Goal: Task Accomplishment & Management: Use online tool/utility

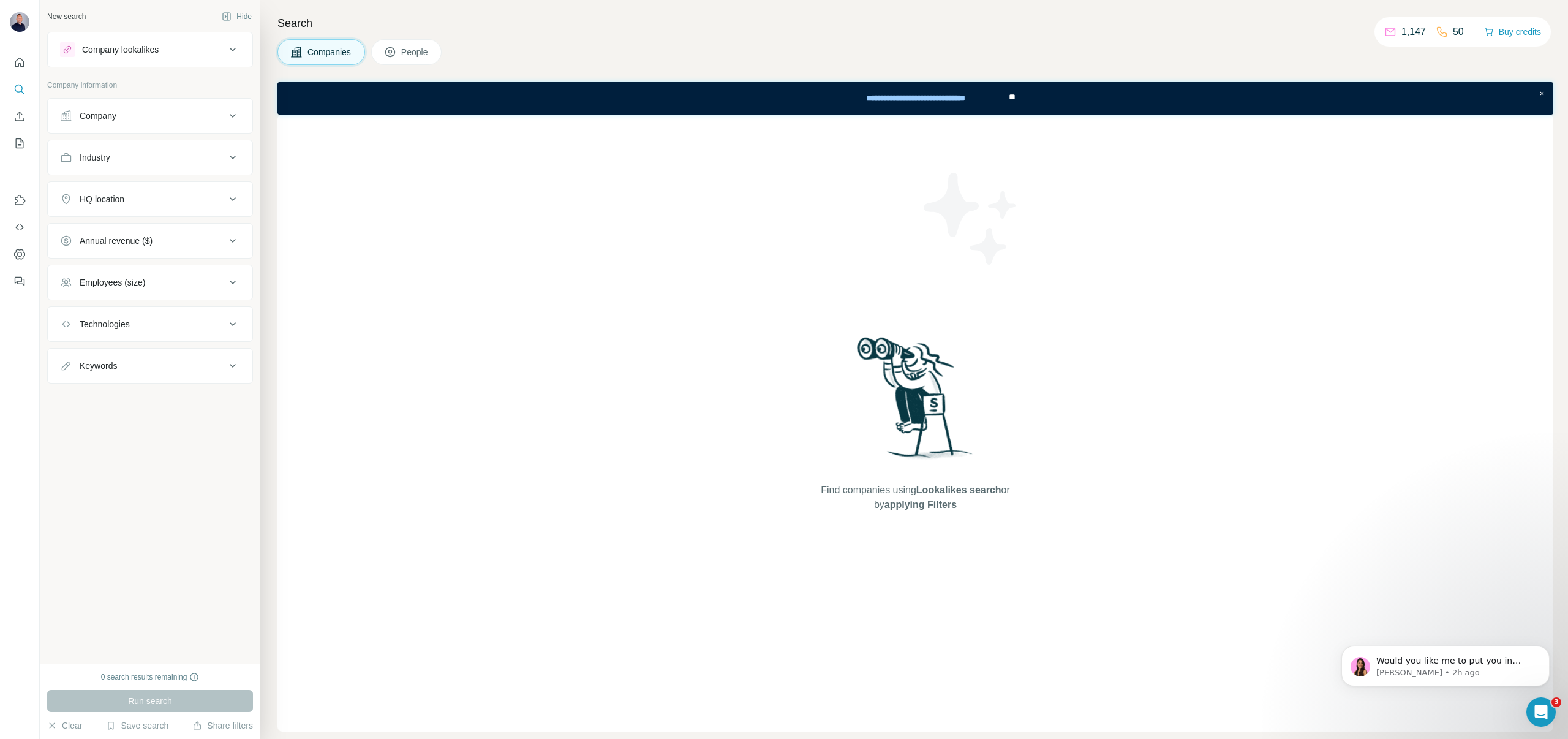
click at [169, 701] on div "Run search" at bounding box center [150, 700] width 206 height 22
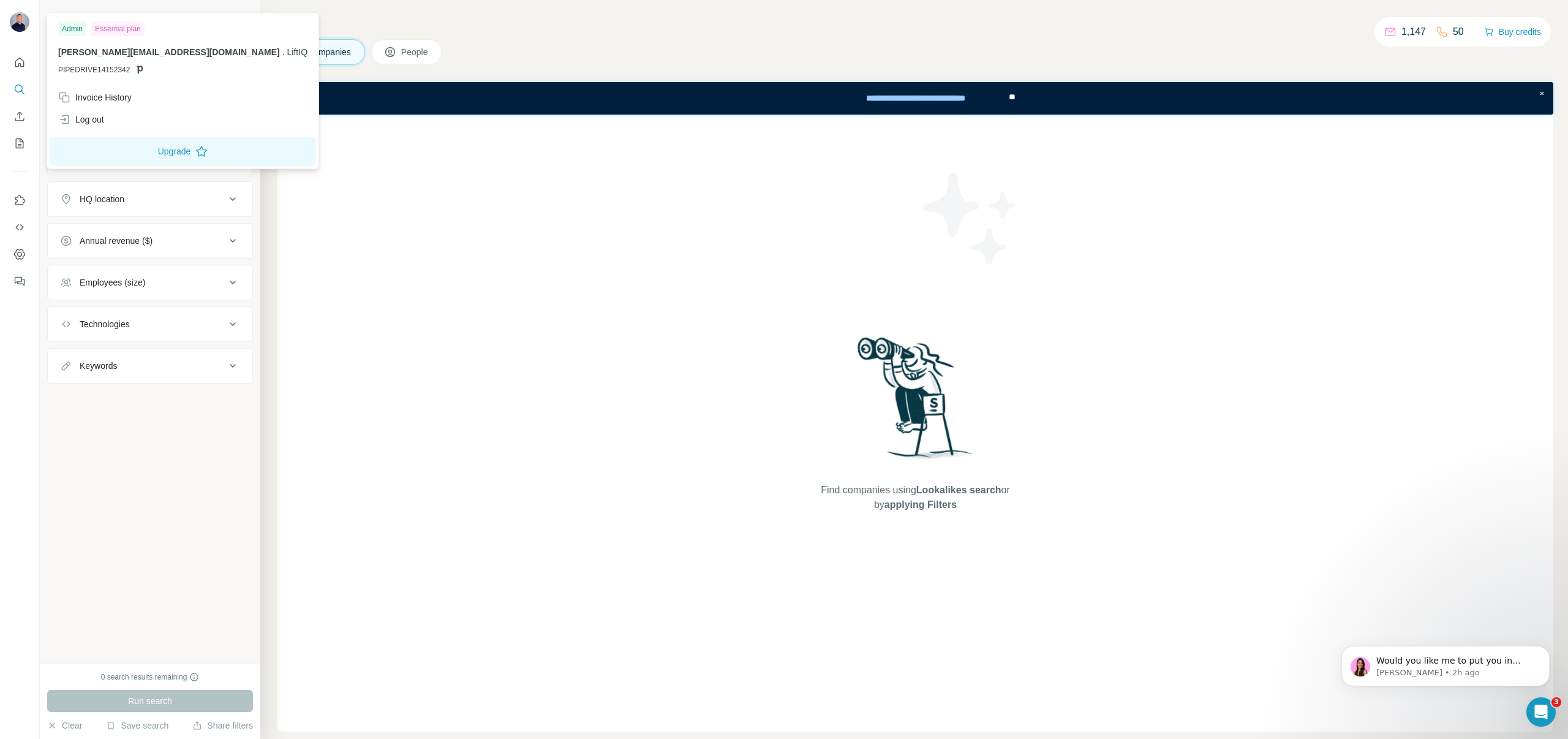
click at [18, 34] on div at bounding box center [21, 24] width 35 height 41
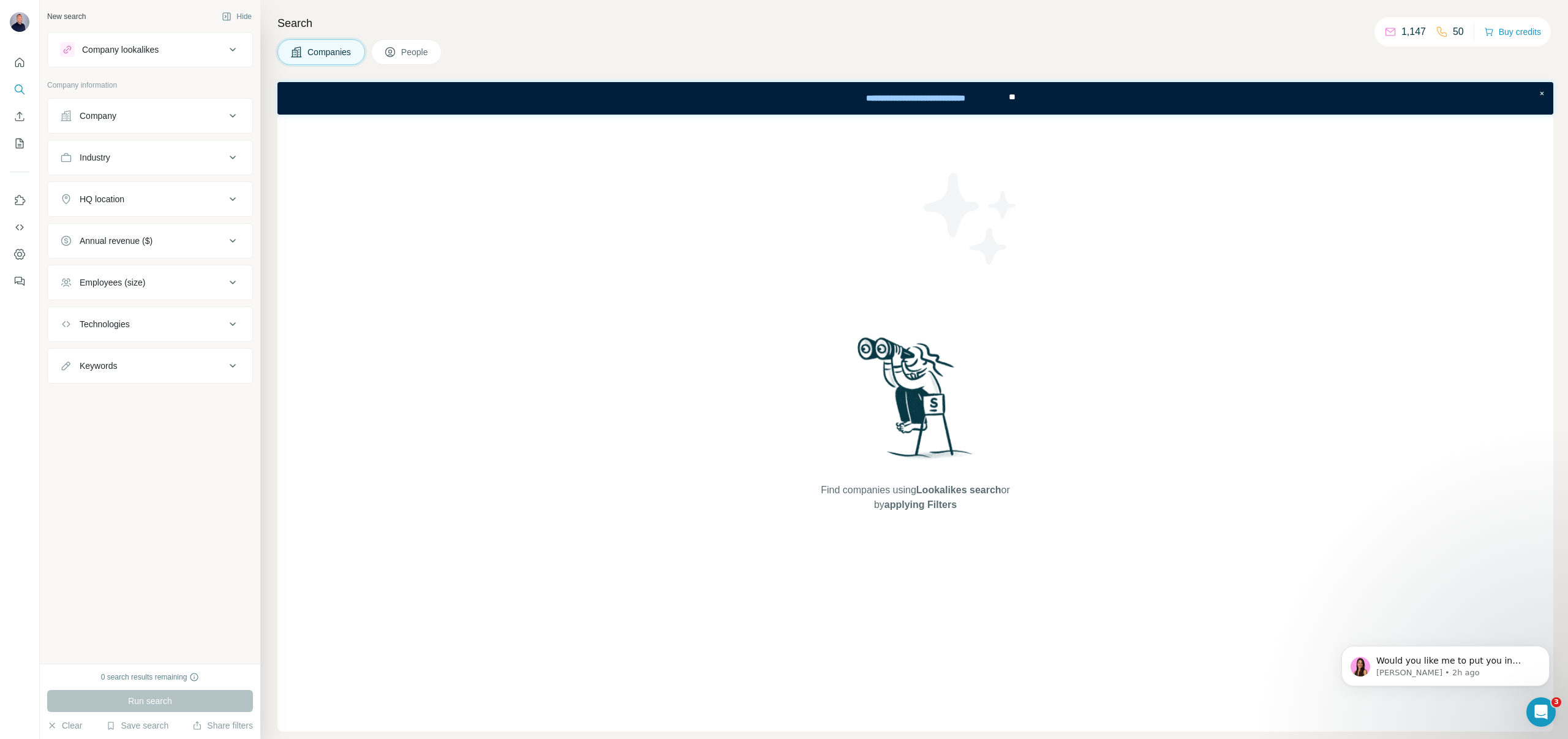
click at [23, 24] on img at bounding box center [20, 22] width 20 height 20
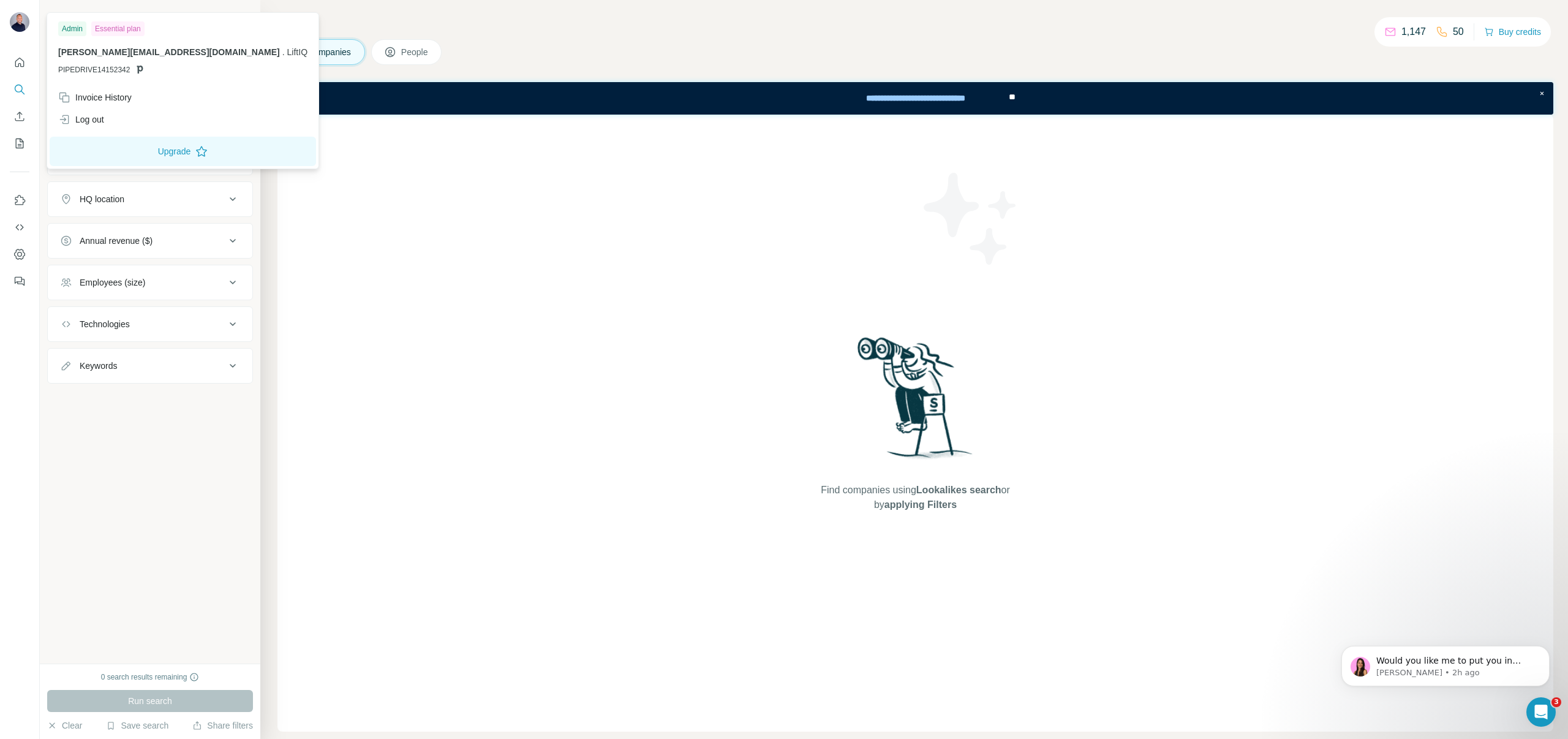
click at [104, 527] on div "New search Hide Company lookalikes Company information Company Industry HQ loca…" at bounding box center [150, 332] width 221 height 663
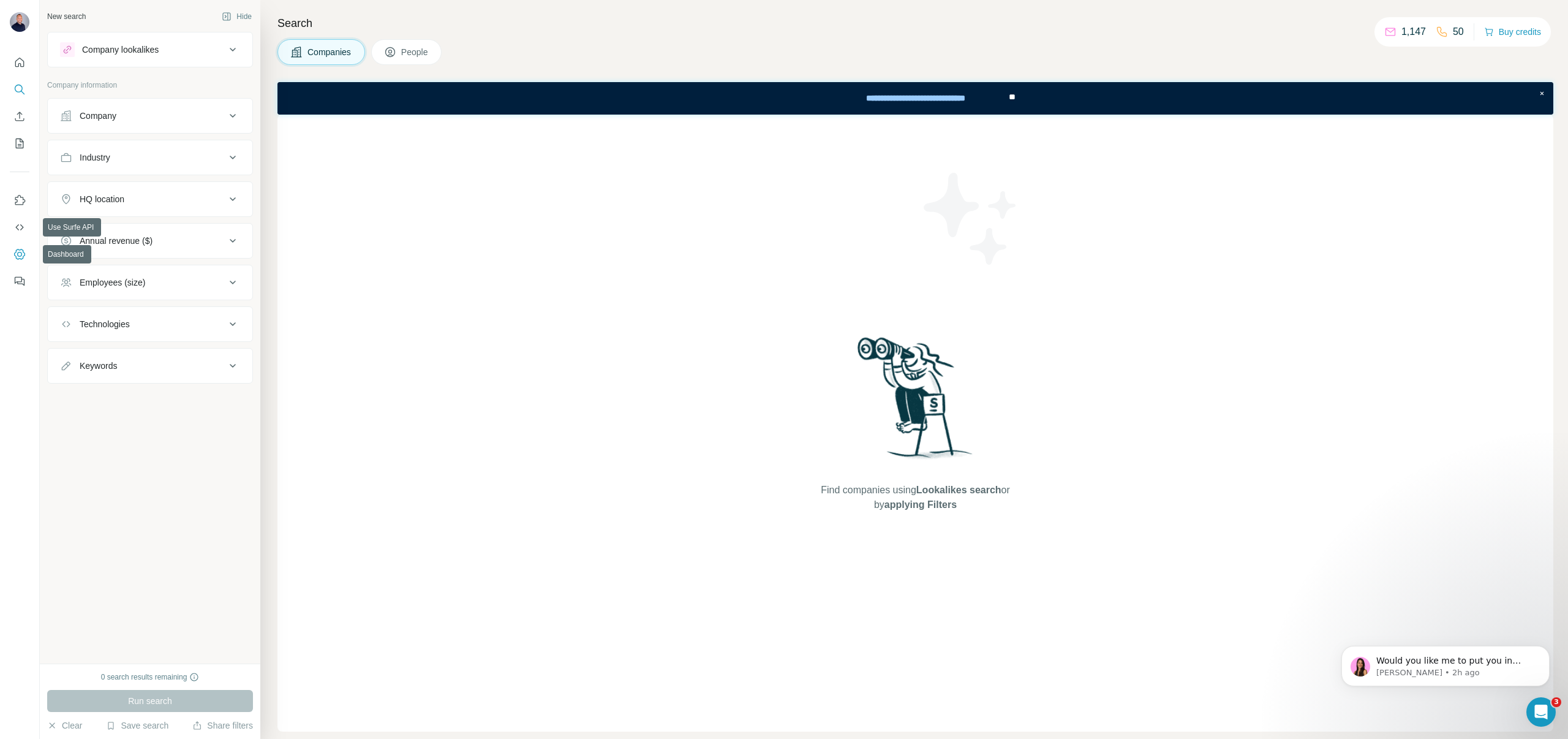
click at [18, 255] on icon "Dashboard" at bounding box center [20, 254] width 5 height 5
click at [187, 361] on div "Keywords" at bounding box center [142, 366] width 165 height 12
click at [150, 533] on div "New search Hide Company lookalikes Company information Company Industry HQ loca…" at bounding box center [150, 332] width 221 height 663
click at [75, 725] on button "Clear" at bounding box center [64, 725] width 35 height 12
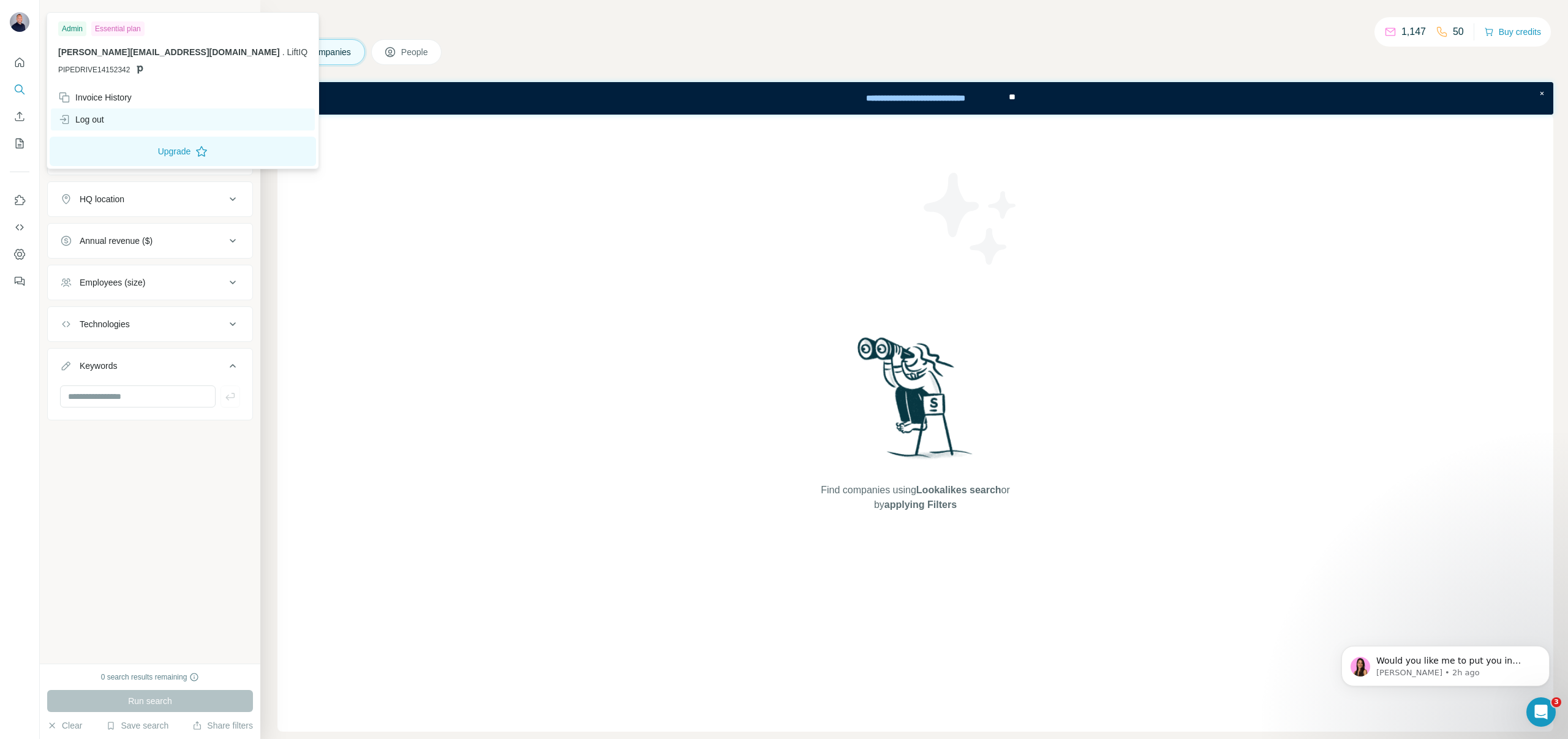
click at [88, 125] on div "Log out" at bounding box center [183, 119] width 264 height 22
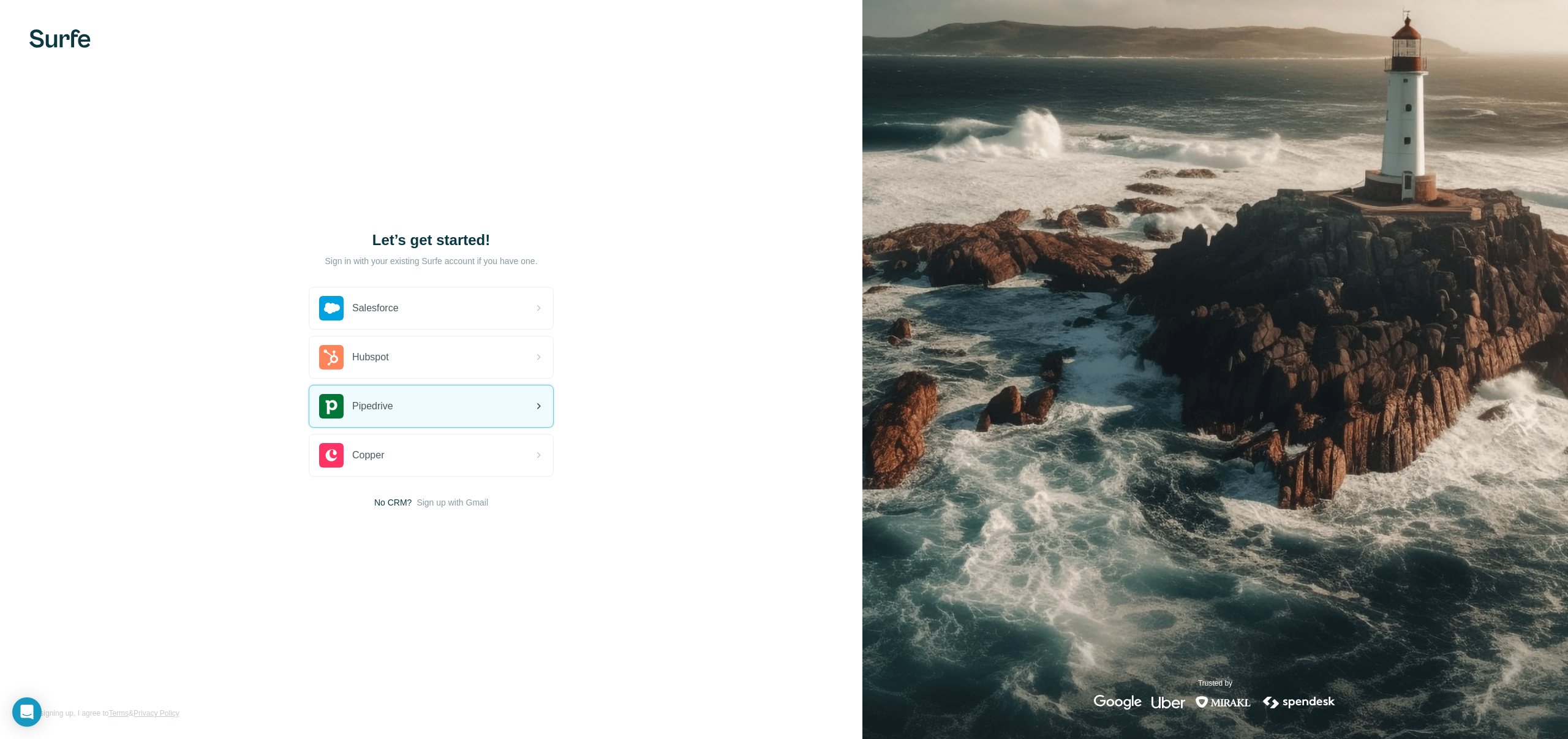
click at [387, 394] on div "Pipedrive" at bounding box center [357, 406] width 74 height 24
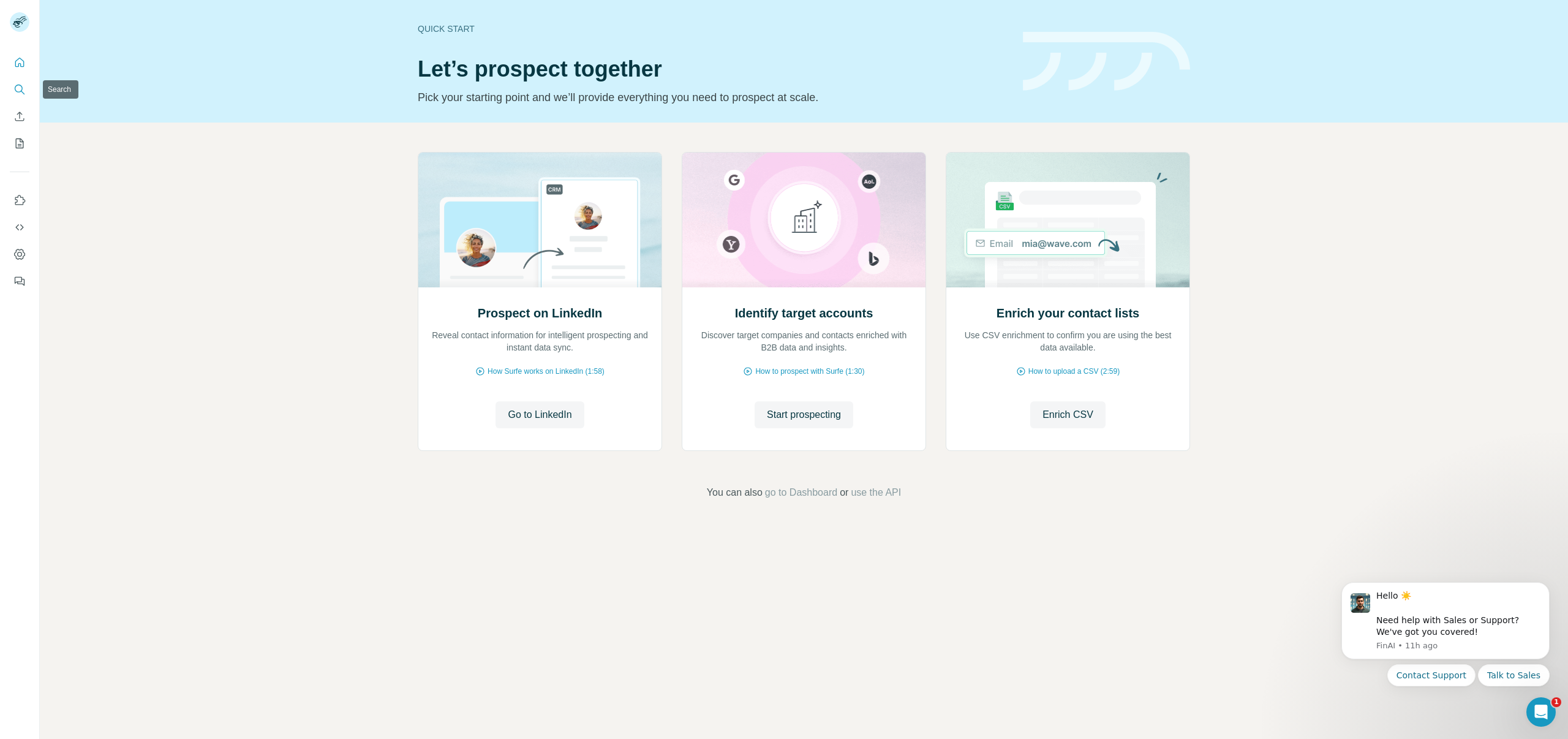
click at [20, 89] on icon "Search" at bounding box center [20, 89] width 12 height 12
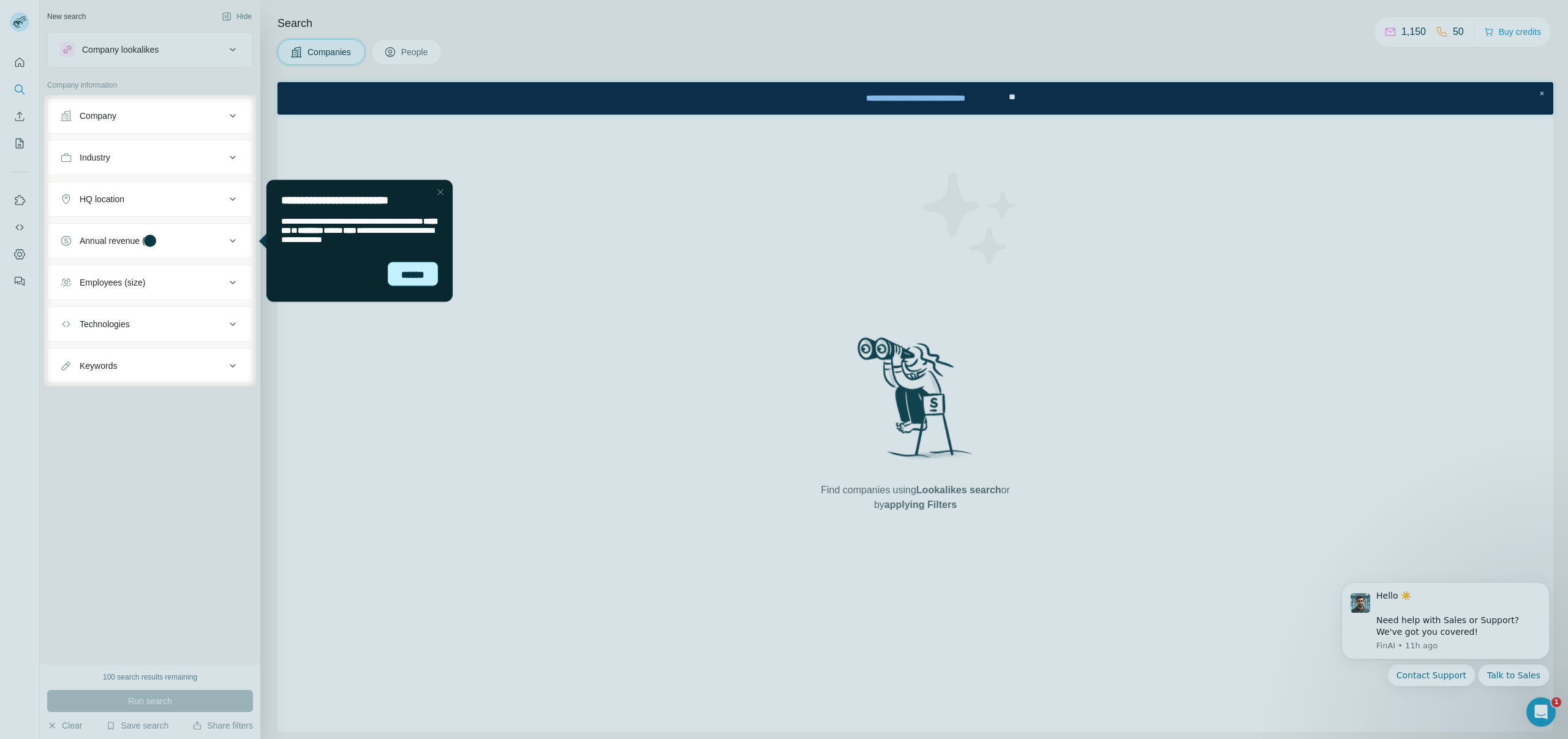
click at [410, 277] on div "******" at bounding box center [412, 274] width 51 height 24
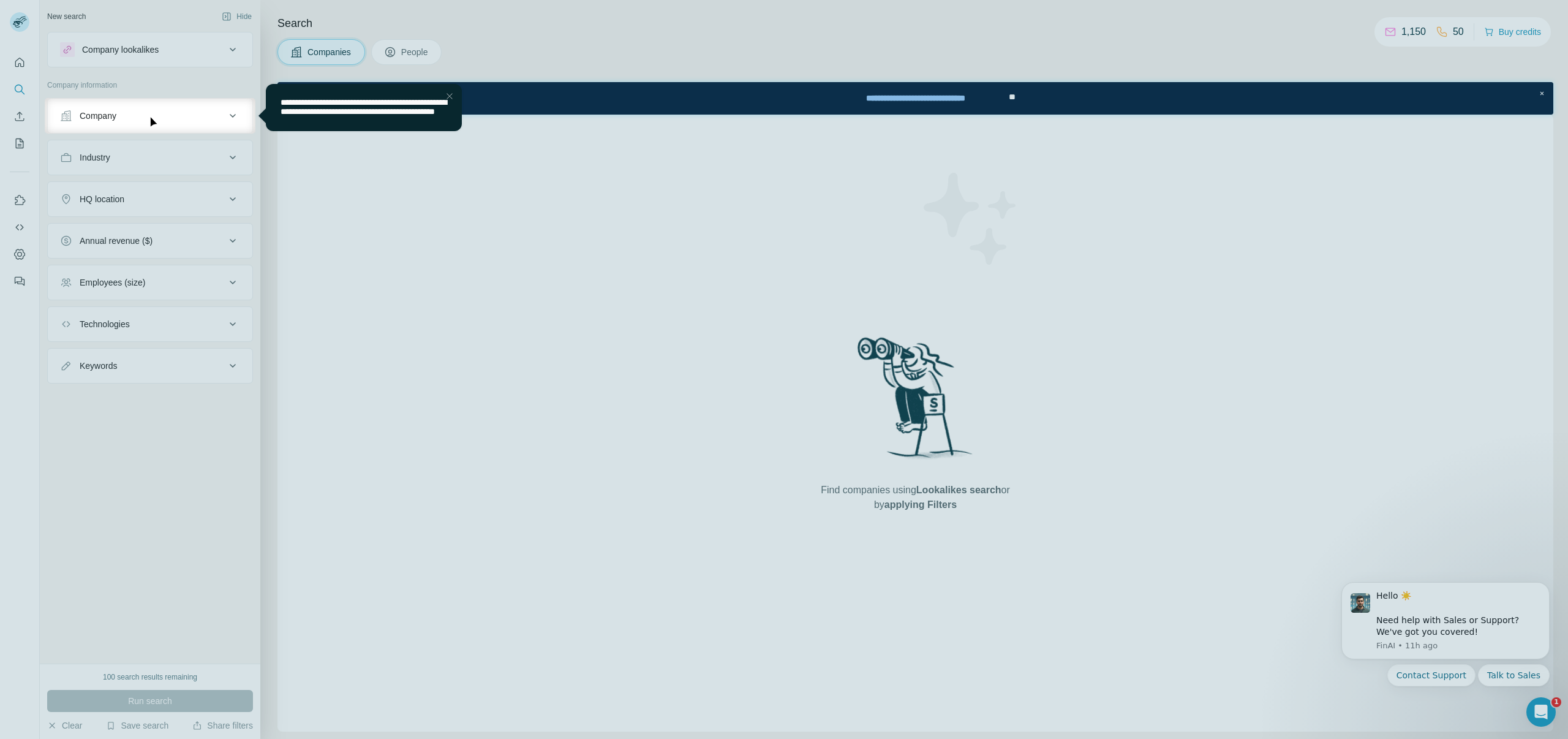
click at [449, 96] on div "Close Step" at bounding box center [449, 96] width 14 height 14
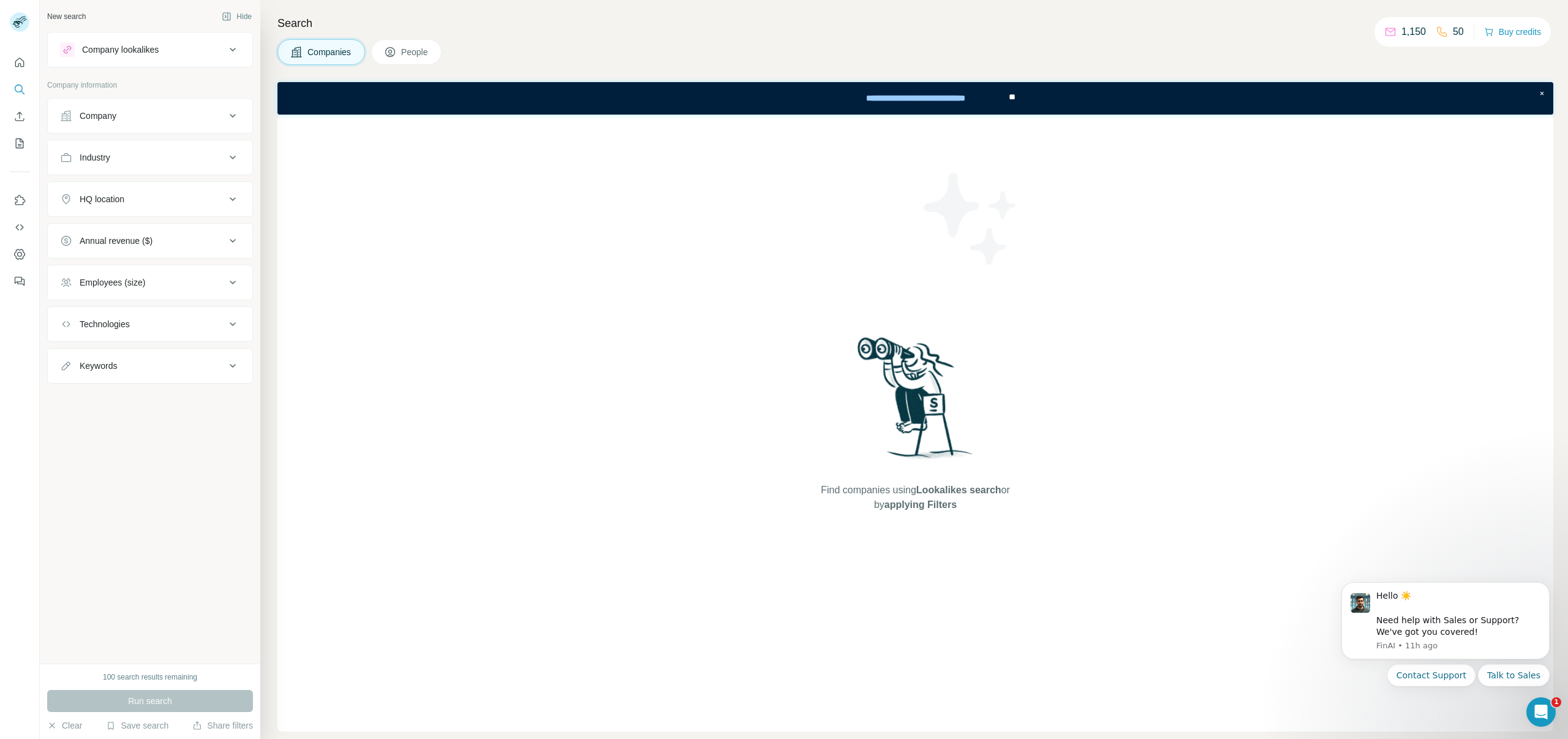
click at [155, 675] on div "100 search results remaining" at bounding box center [150, 677] width 94 height 11
click at [149, 116] on div "Company" at bounding box center [142, 116] width 165 height 12
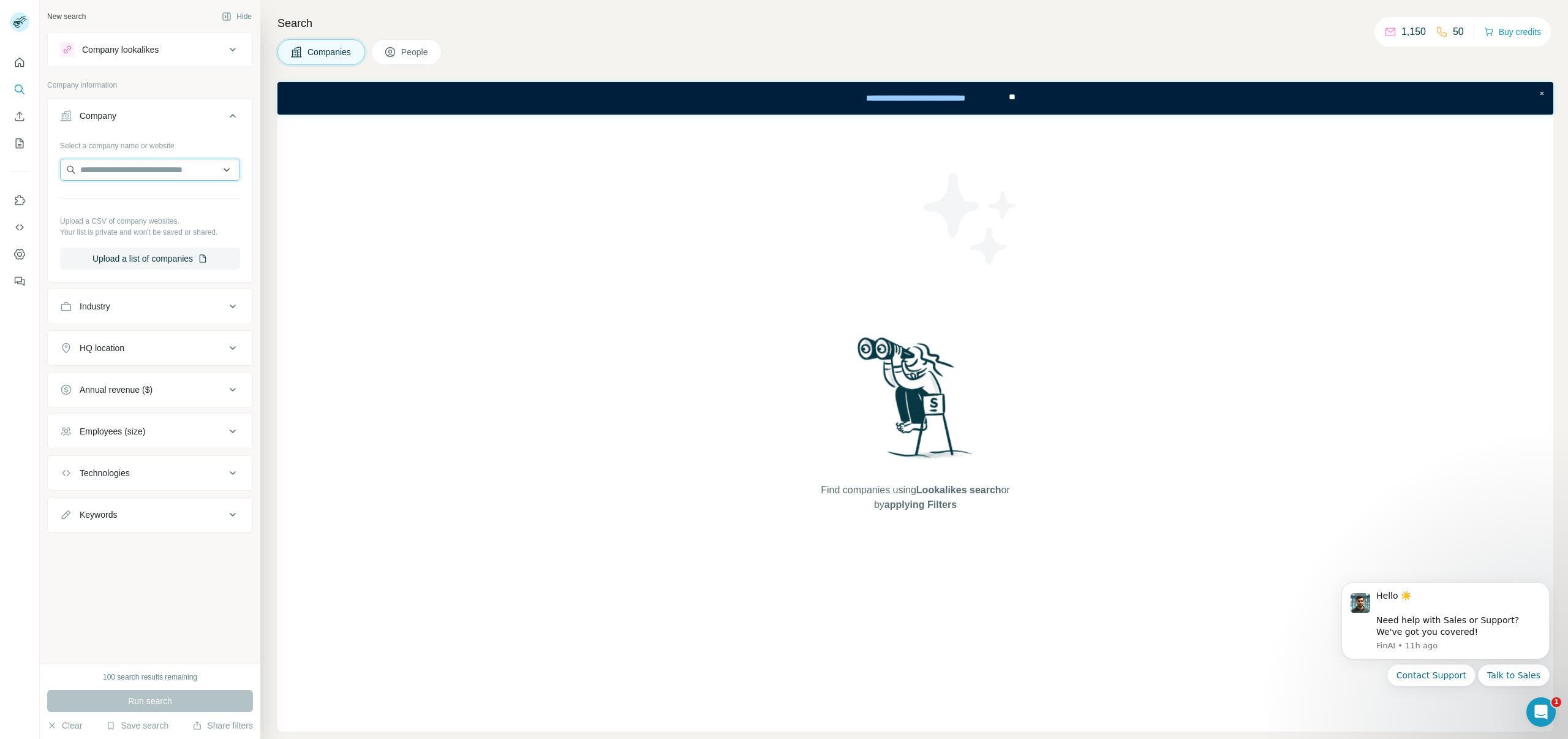
click at [129, 167] on input "text" at bounding box center [150, 169] width 180 height 22
click at [144, 172] on input "text" at bounding box center [150, 169] width 180 height 22
paste input "**********"
type input "**********"
click at [143, 198] on p "Healthedly Insurance Services" at bounding box center [153, 197] width 116 height 12
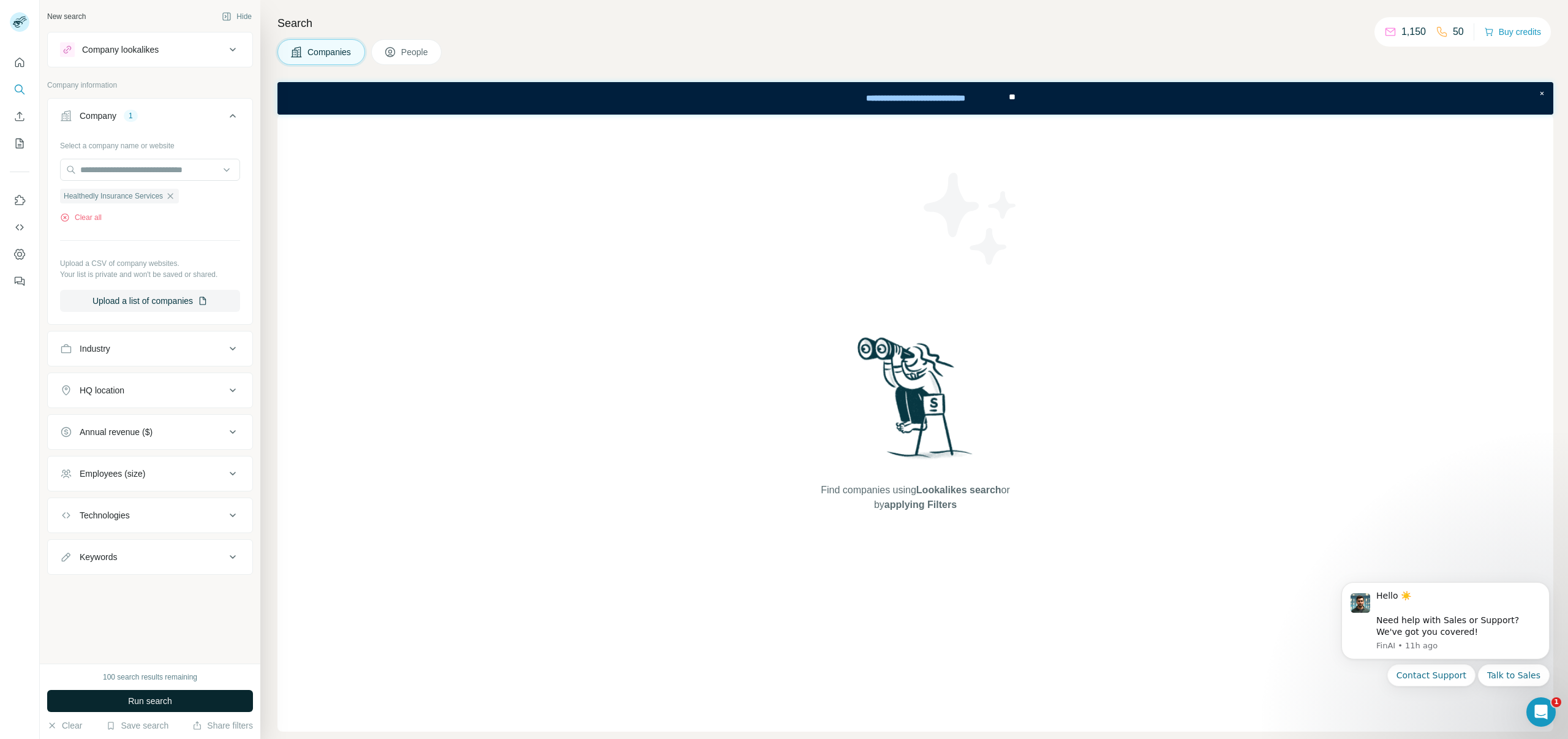
click at [142, 697] on span "Run search" at bounding box center [150, 701] width 44 height 12
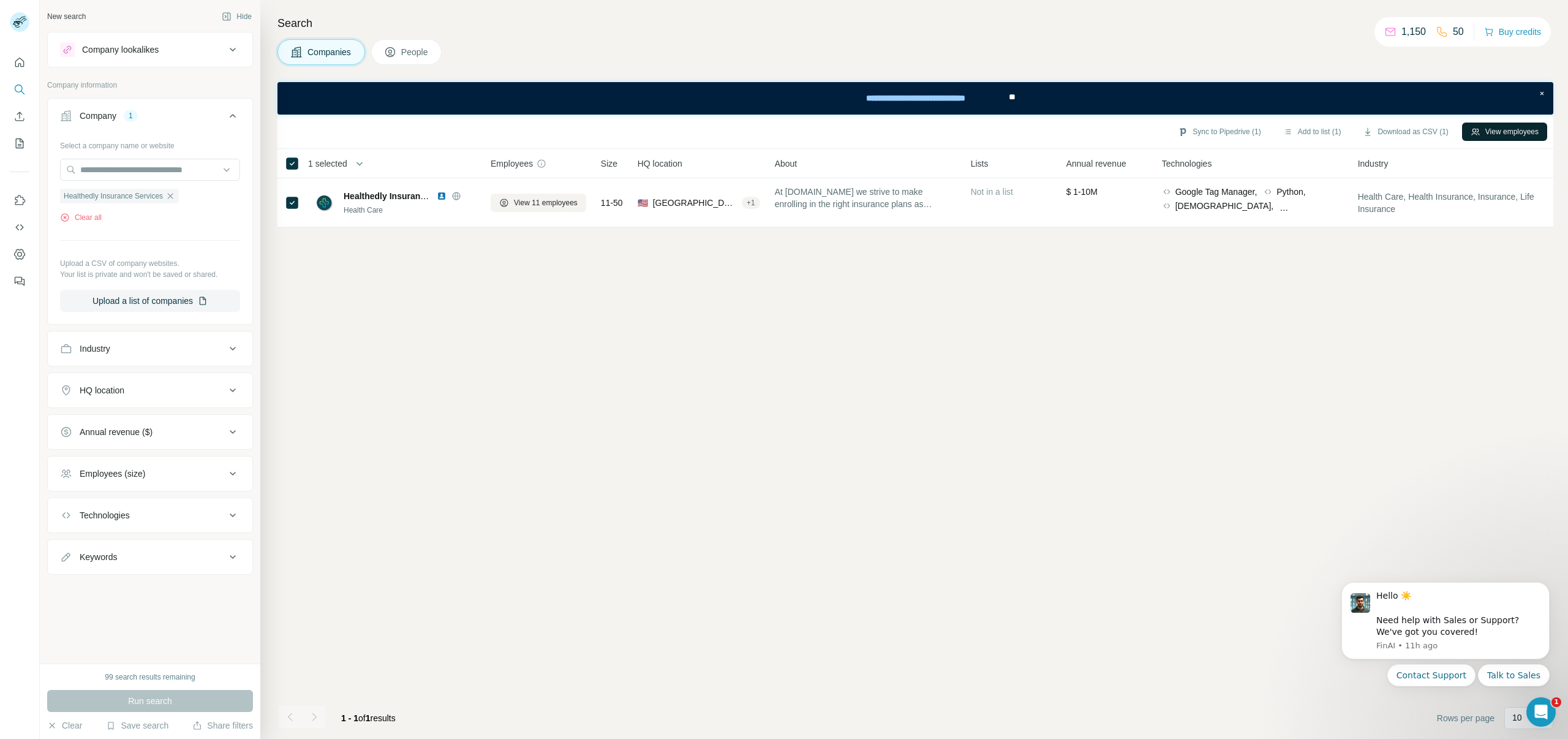
click at [1519, 128] on button "View employees" at bounding box center [1505, 131] width 85 height 18
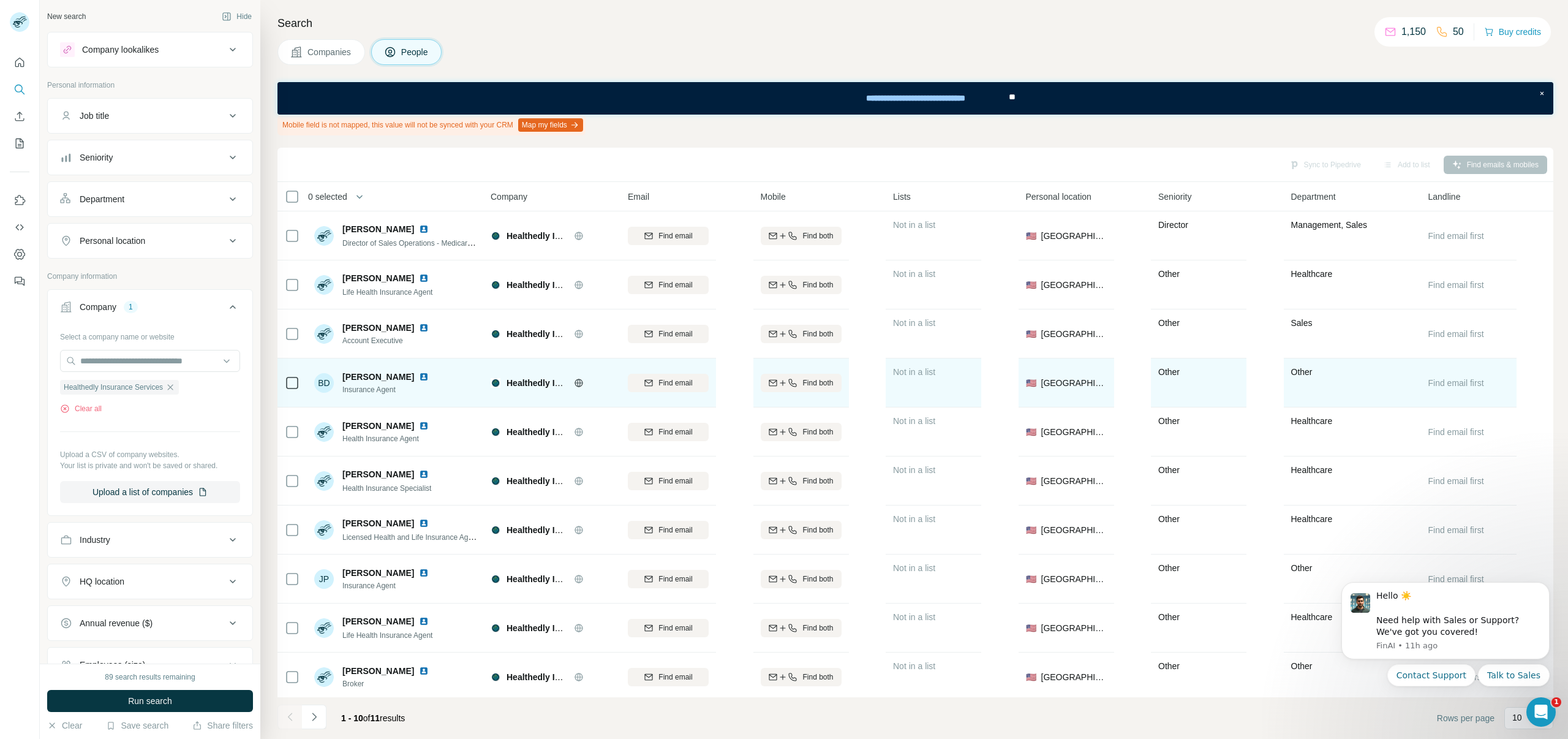
scroll to position [5, 0]
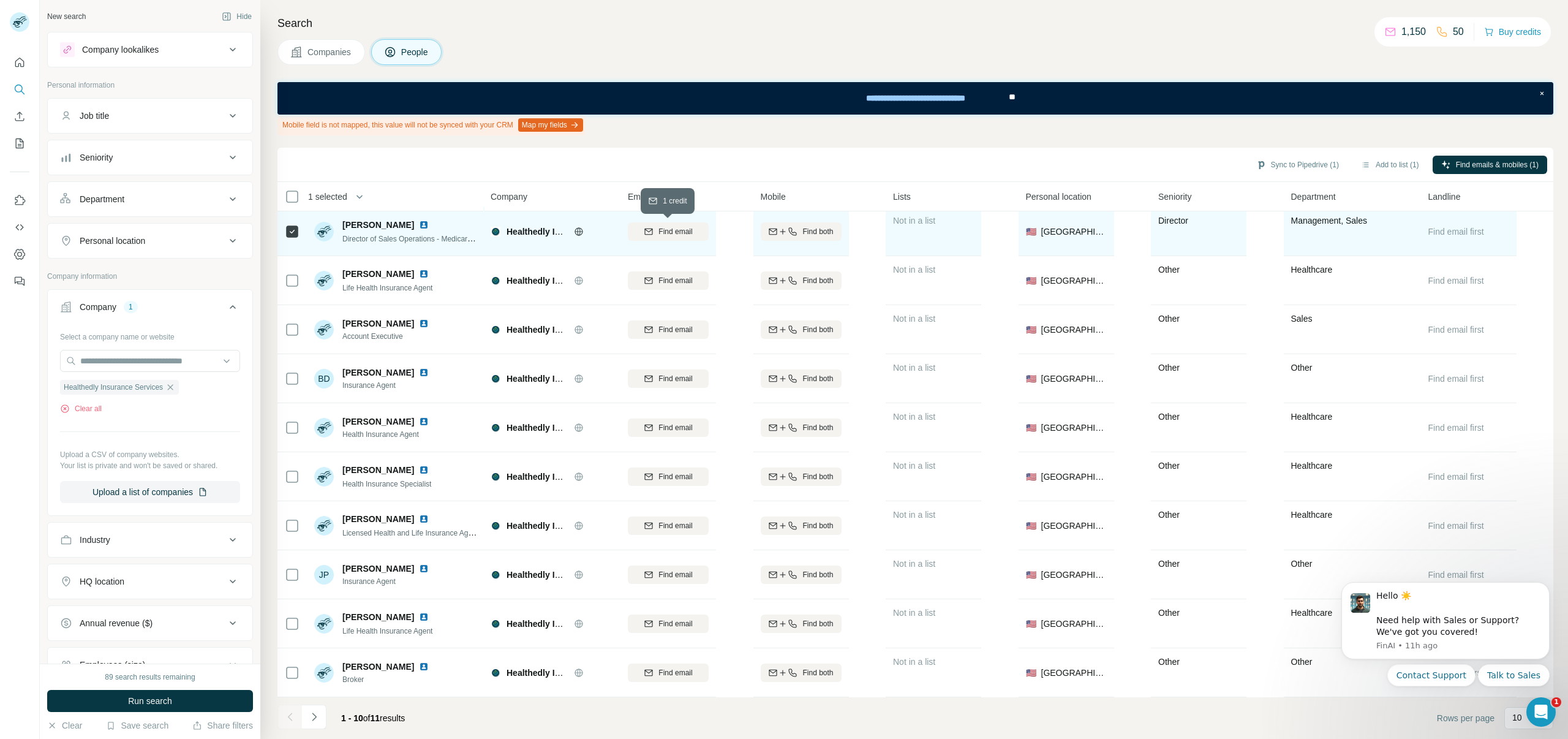
click at [659, 231] on span "Find email" at bounding box center [675, 231] width 34 height 11
click at [1375, 166] on button "Add to list (1)" at bounding box center [1391, 165] width 76 height 18
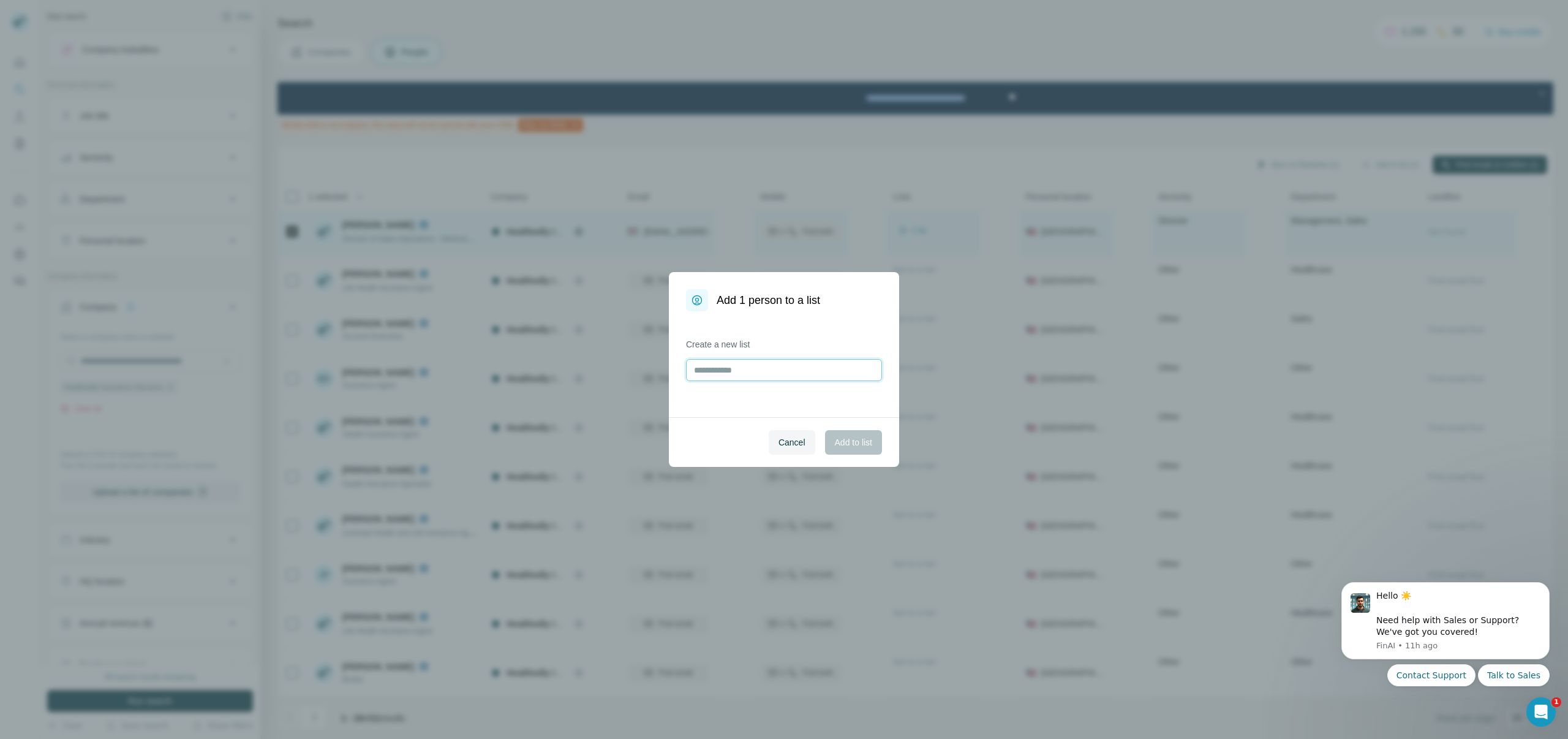
click at [804, 373] on input "text" at bounding box center [784, 370] width 196 height 22
type input "********"
click at [837, 443] on span "Add to list" at bounding box center [853, 442] width 37 height 12
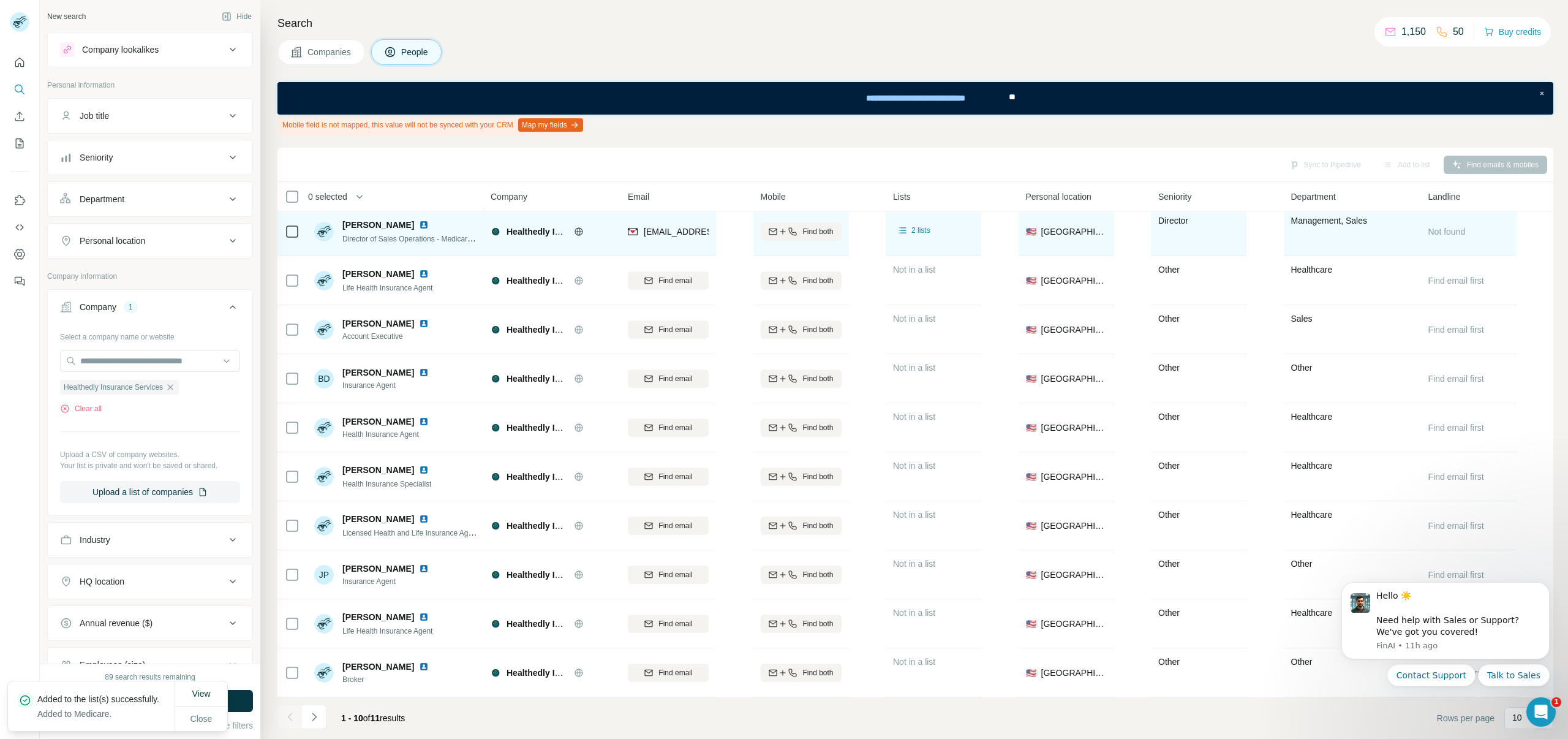
click at [286, 229] on icon at bounding box center [292, 231] width 14 height 14
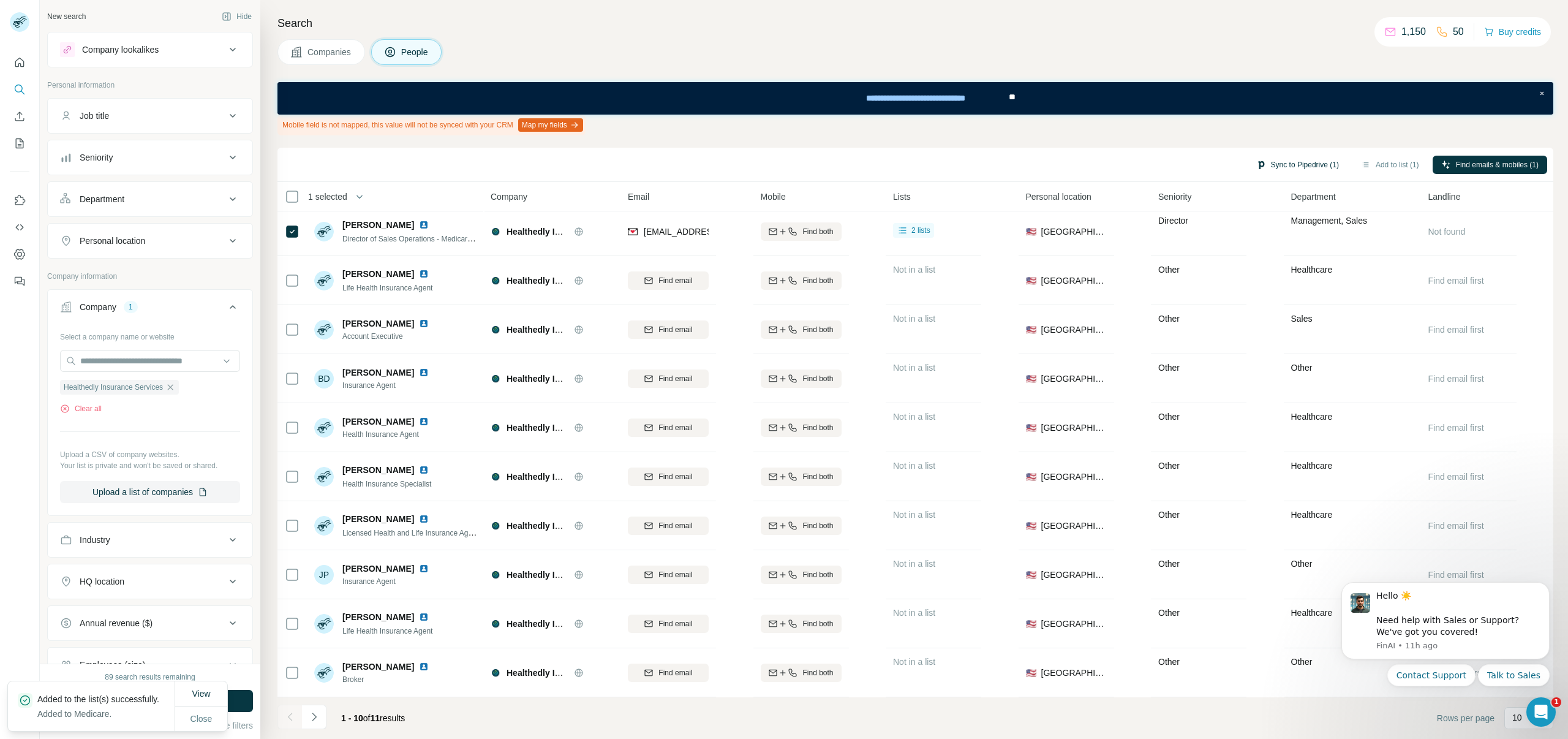
click at [1276, 165] on button "Sync to Pipedrive (1)" at bounding box center [1298, 165] width 100 height 18
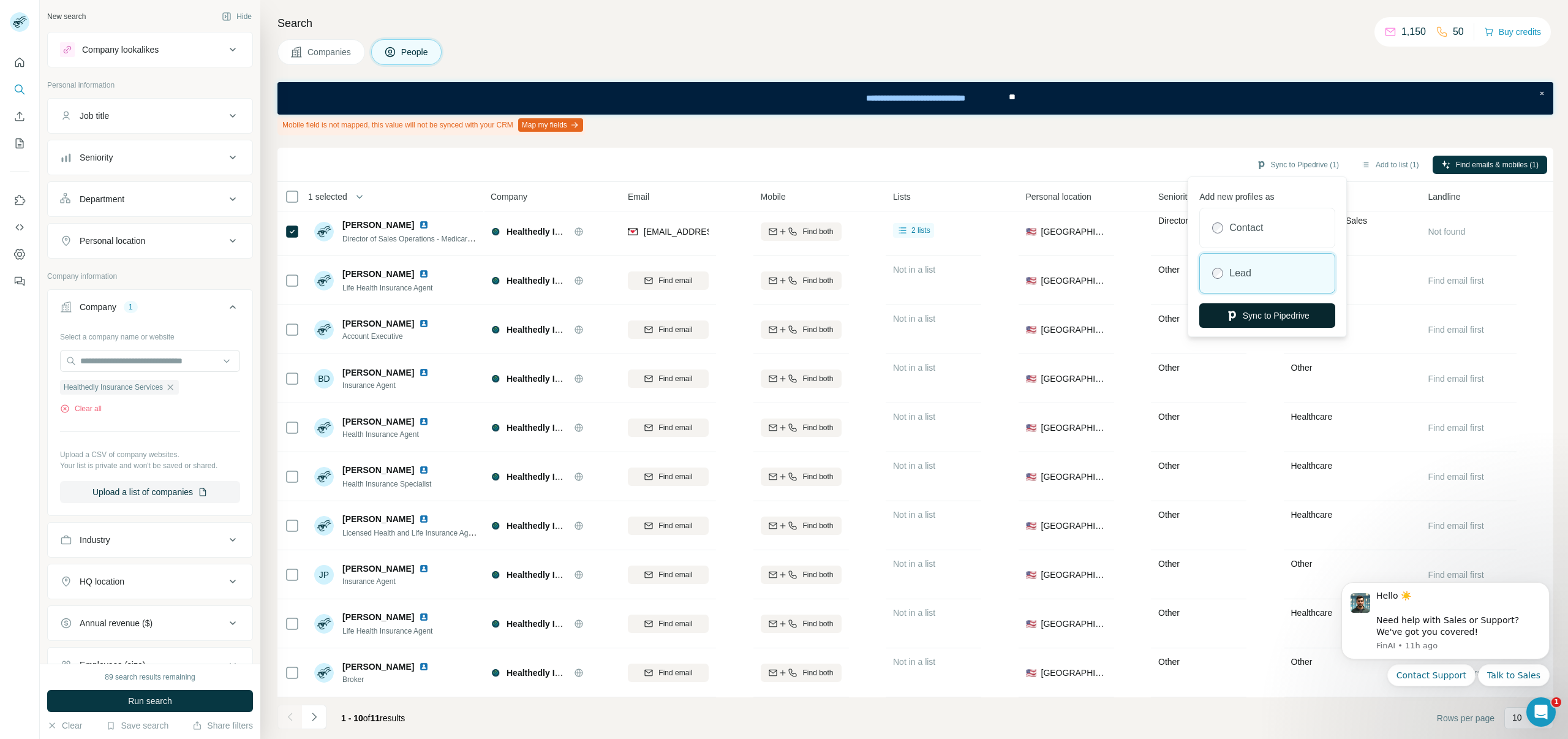
click at [1249, 318] on button "Sync to Pipedrive" at bounding box center [1267, 315] width 136 height 24
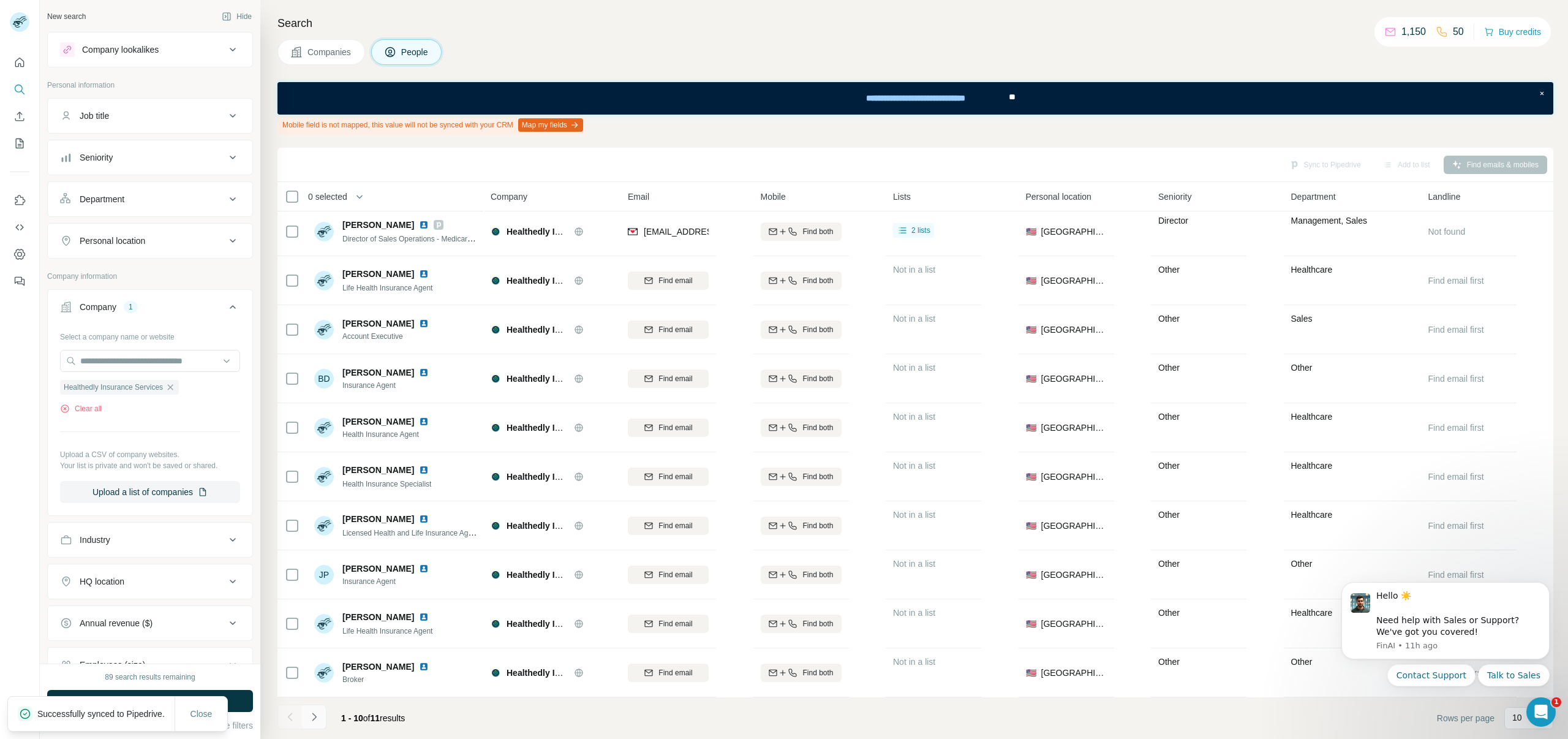
click at [317, 715] on icon "Navigate to next page" at bounding box center [314, 717] width 12 height 12
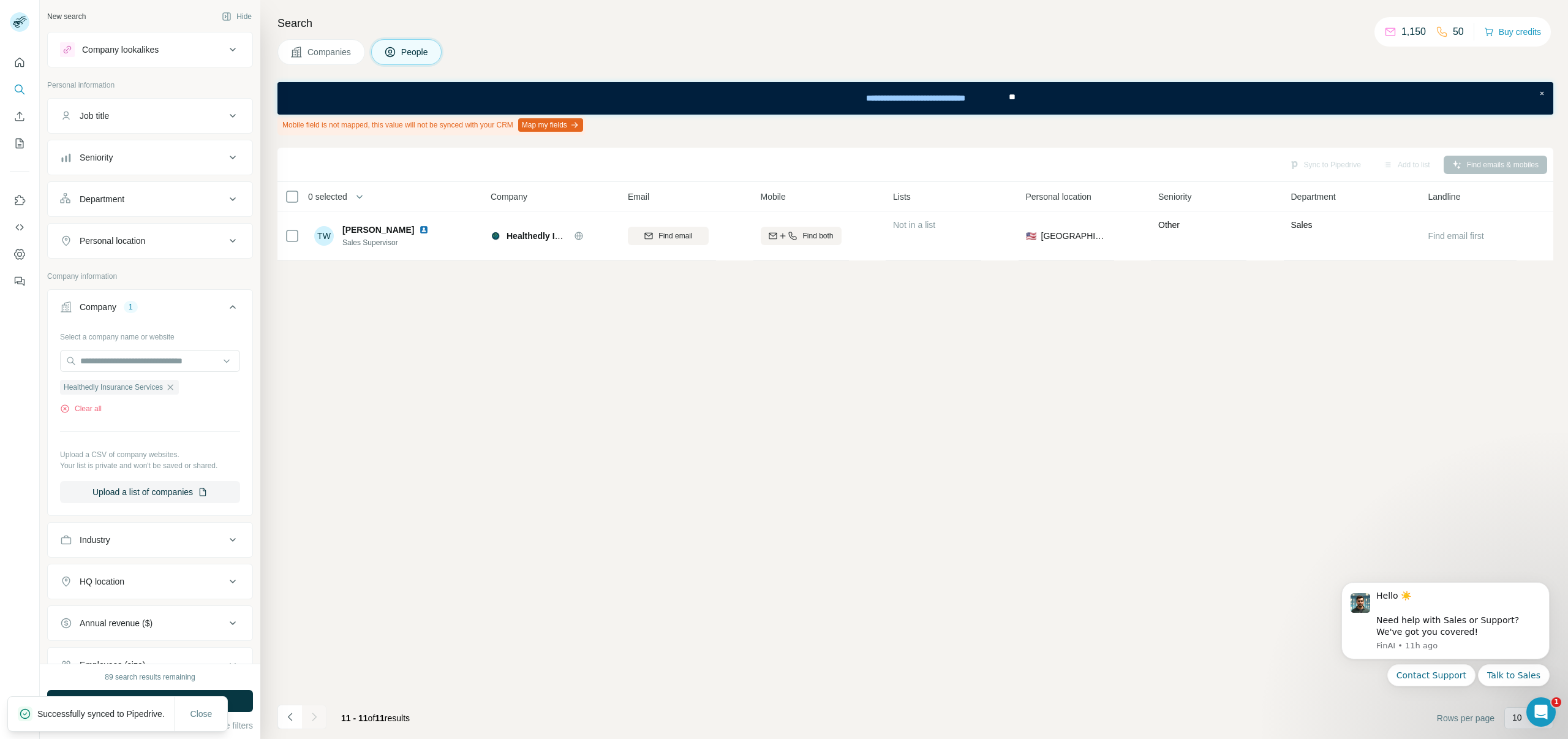
scroll to position [0, 0]
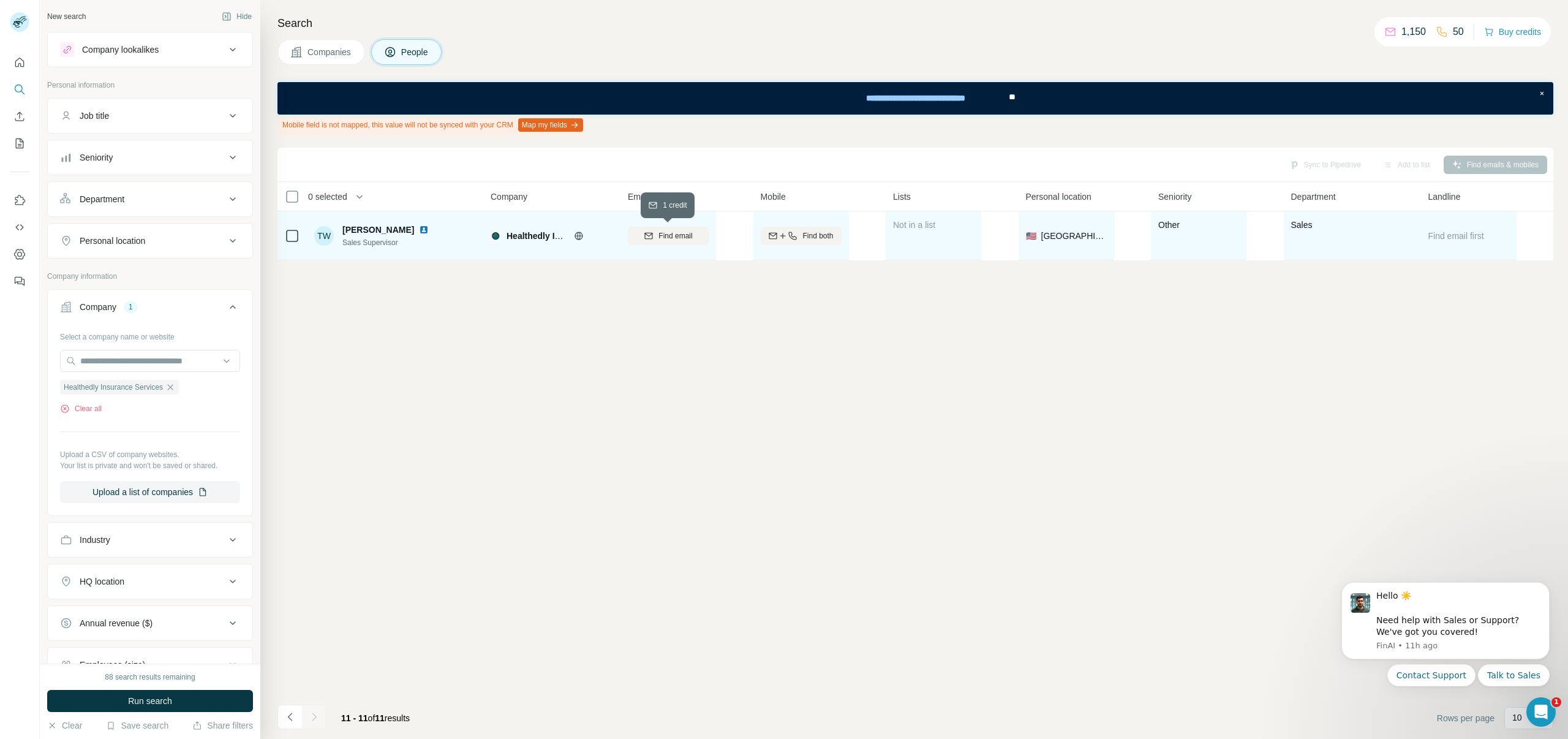
click at [669, 238] on span "Find email" at bounding box center [675, 236] width 34 height 11
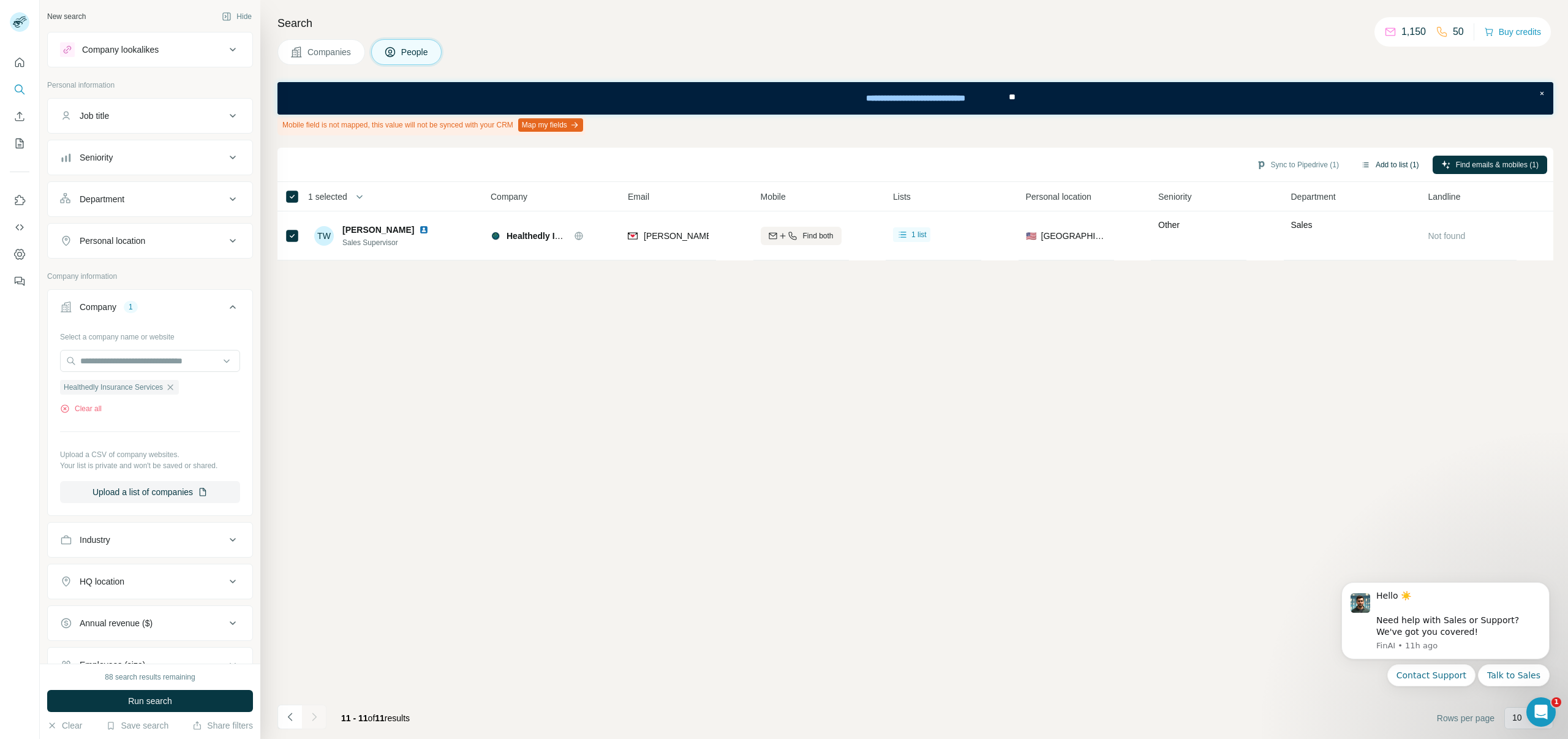
click at [1395, 162] on button "Add to list (1)" at bounding box center [1391, 165] width 76 height 18
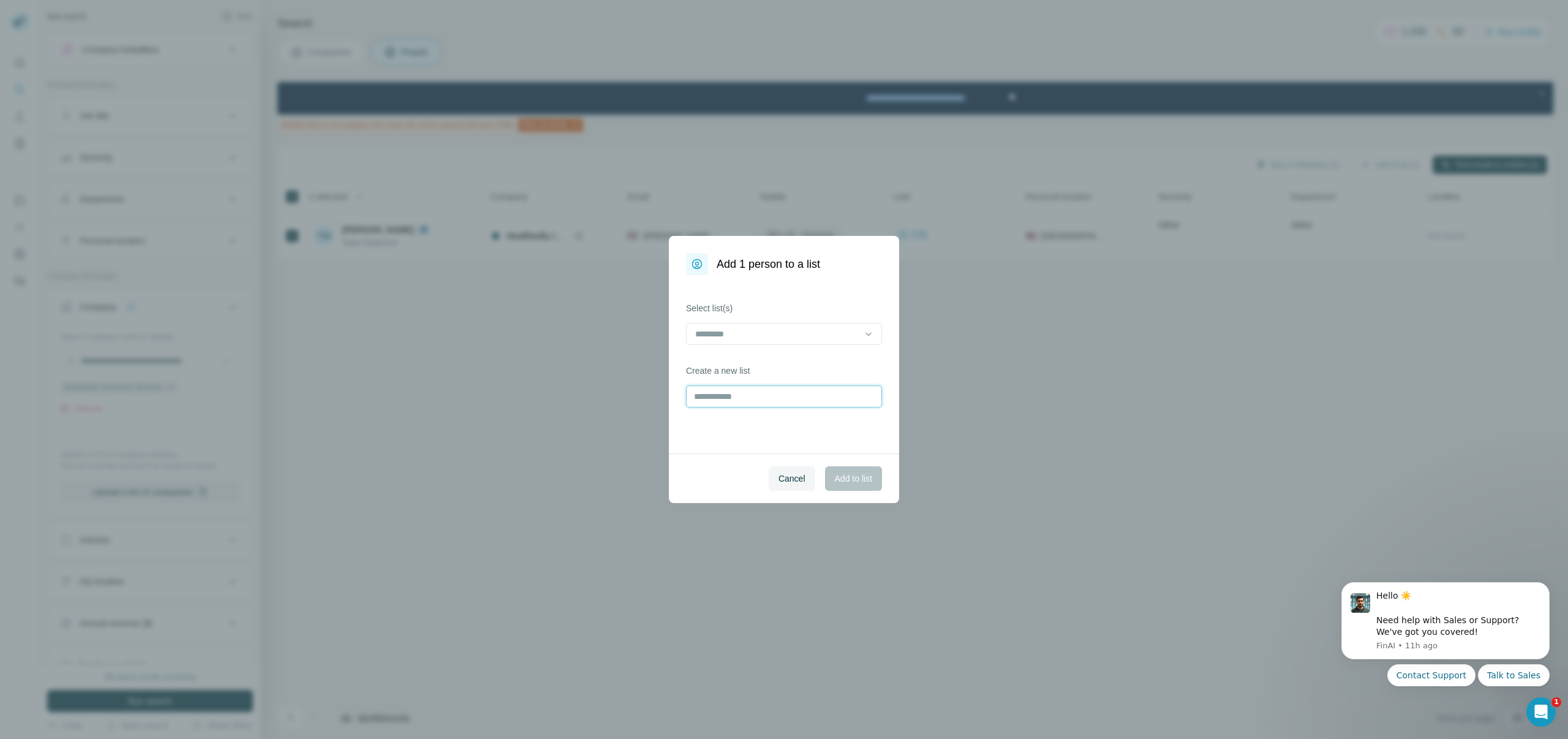
click at [742, 391] on input "text" at bounding box center [784, 396] width 196 height 22
click at [743, 335] on input at bounding box center [776, 334] width 165 height 14
click at [739, 366] on div "Medicare" at bounding box center [784, 361] width 175 height 12
click at [838, 475] on span "Add to list" at bounding box center [853, 478] width 37 height 12
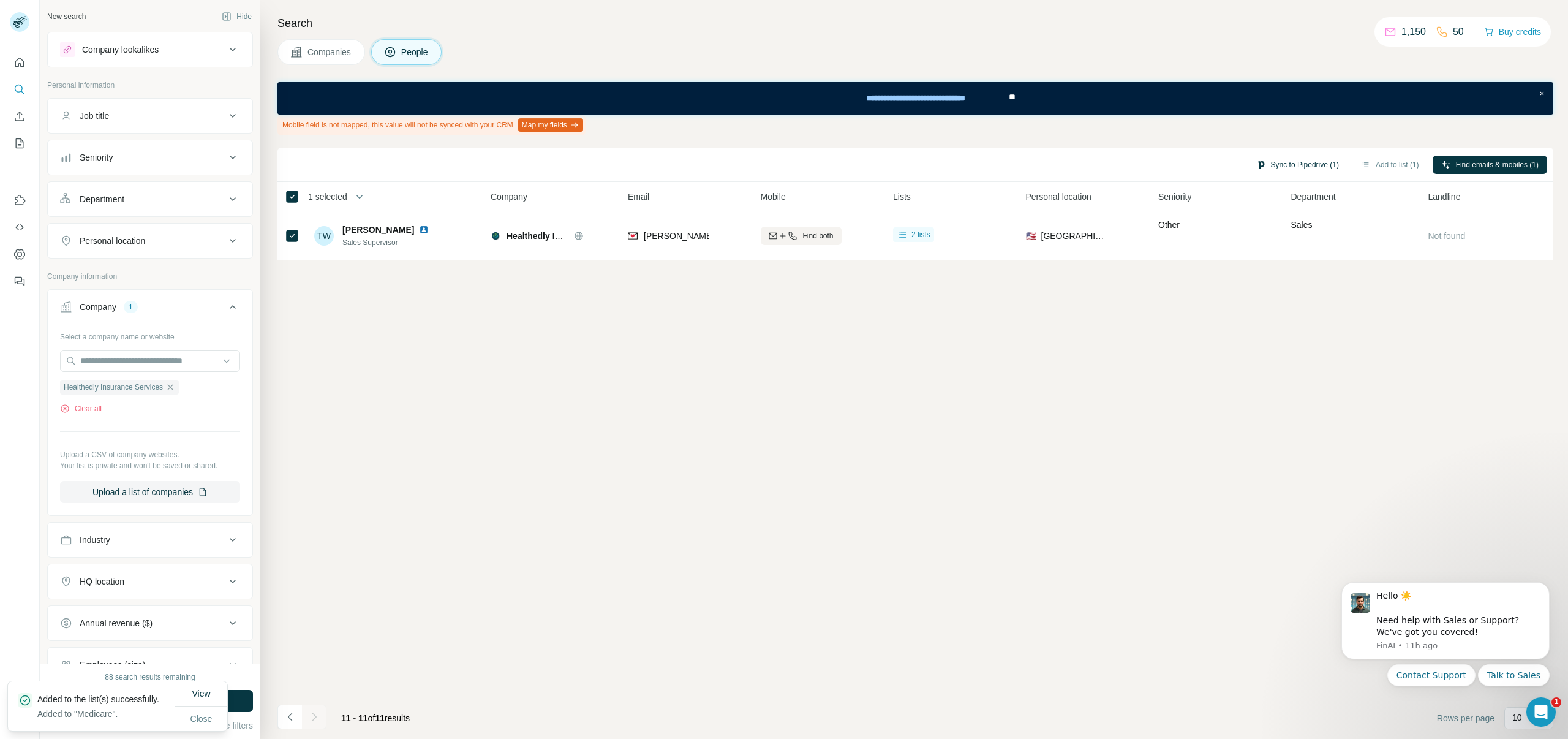
click at [1276, 167] on button "Sync to Pipedrive (1)" at bounding box center [1298, 165] width 100 height 18
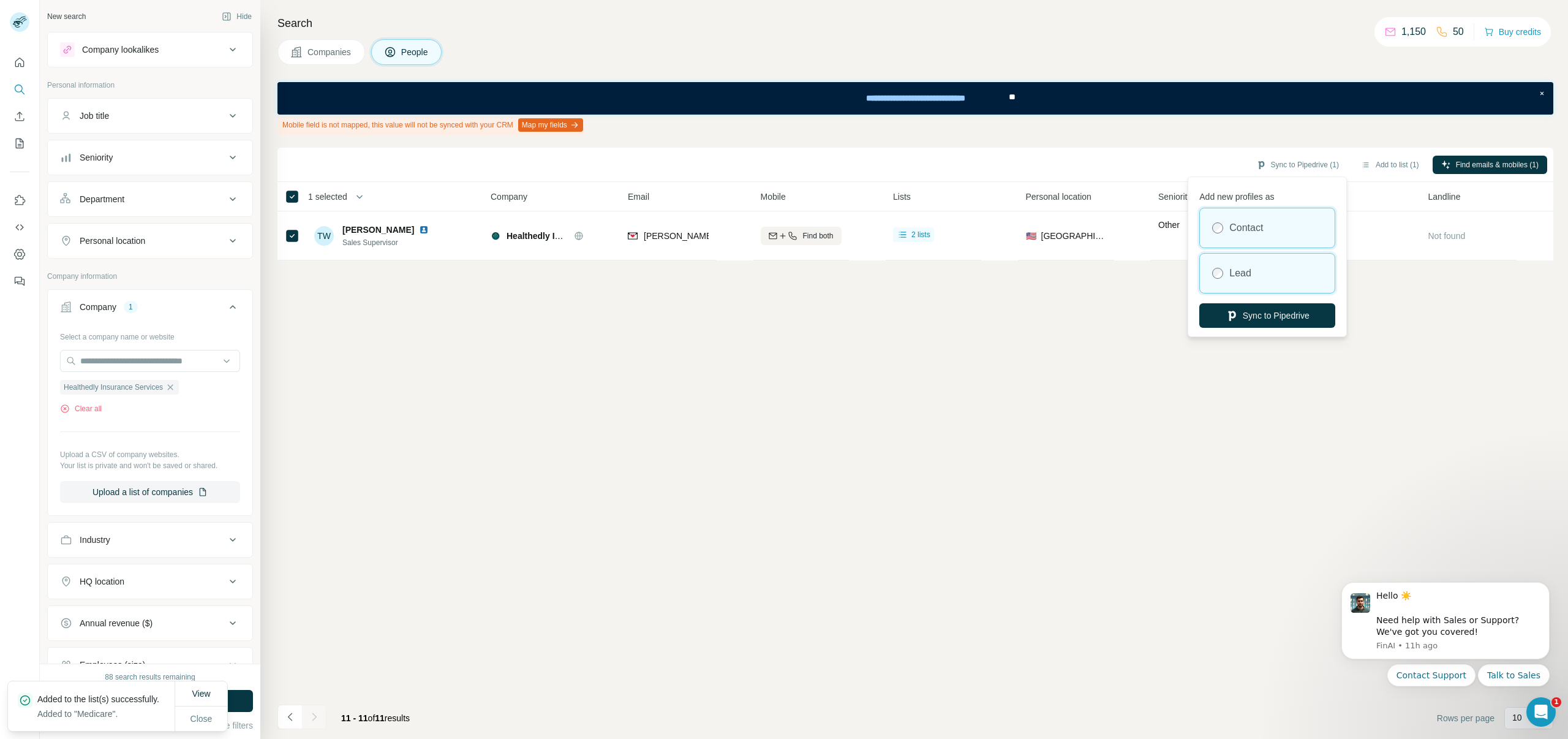
click at [1237, 268] on label "Lead" at bounding box center [1240, 273] width 22 height 14
click at [1243, 320] on button "Sync to Pipedrive" at bounding box center [1267, 315] width 136 height 24
